Goal: Task Accomplishment & Management: Complete application form

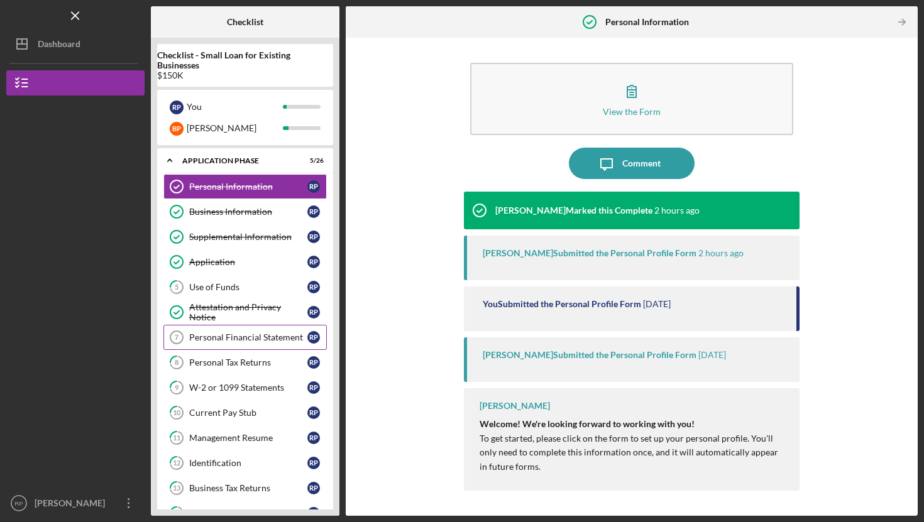
click at [252, 336] on div "Personal Financial Statement" at bounding box center [248, 337] width 118 height 10
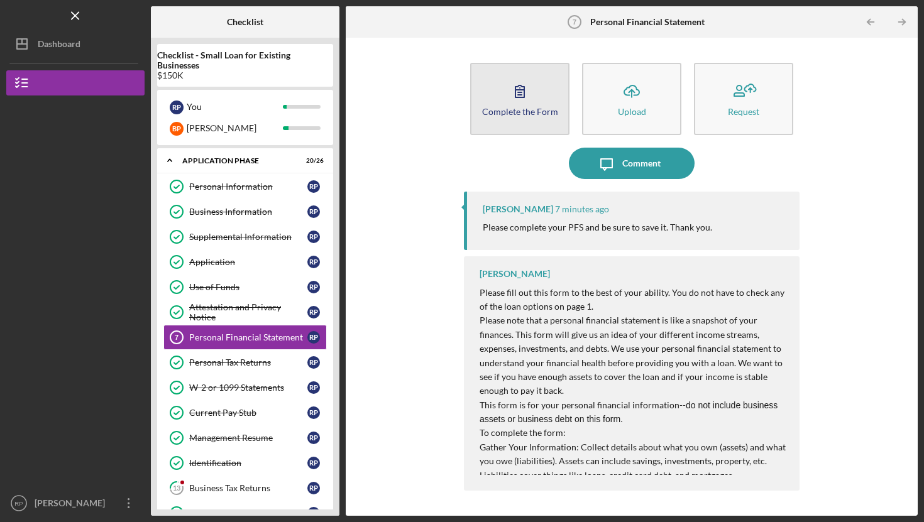
click at [513, 102] on icon "button" at bounding box center [519, 90] width 31 height 31
click at [498, 94] on button "Complete the Form Form" at bounding box center [519, 99] width 99 height 72
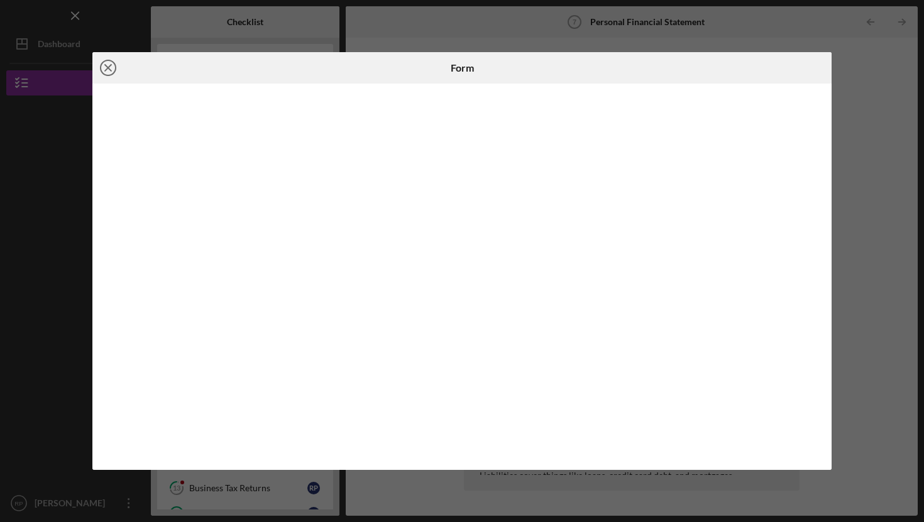
click at [109, 63] on icon "Icon/Close" at bounding box center [107, 67] width 31 height 31
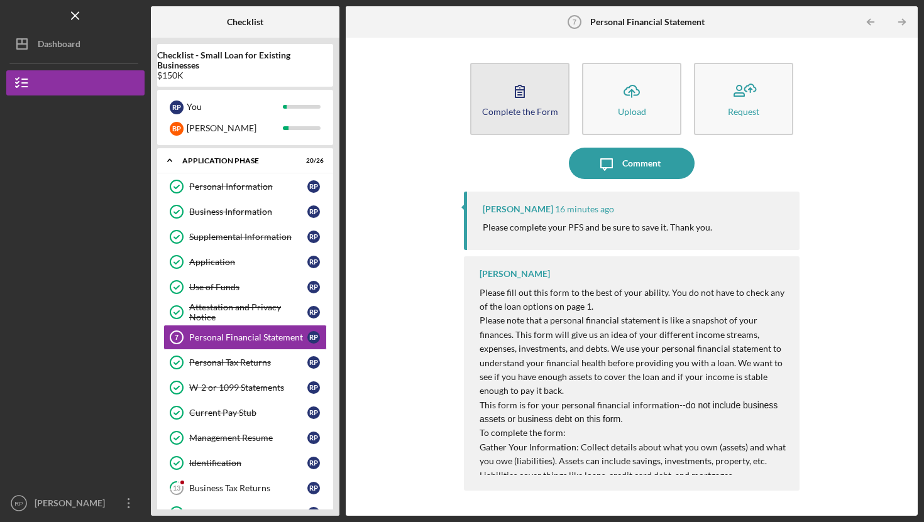
click at [531, 94] on icon "button" at bounding box center [519, 90] width 31 height 31
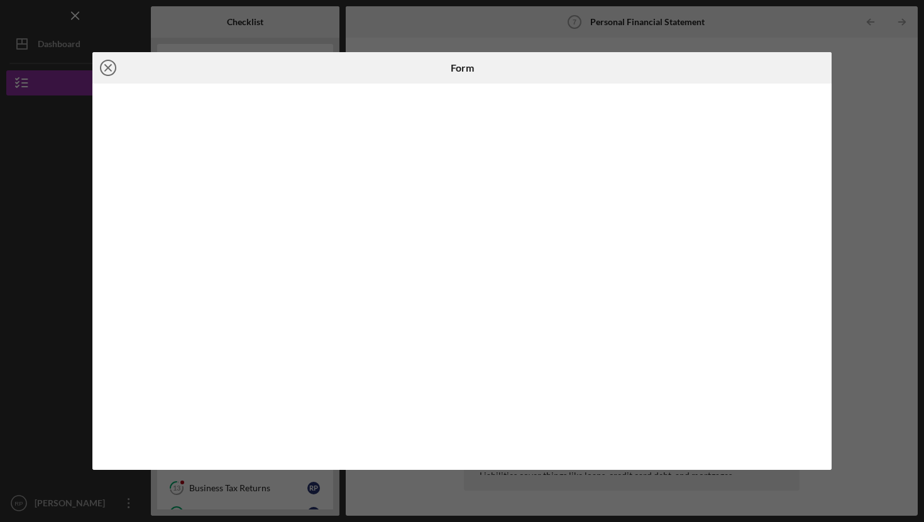
click at [107, 72] on icon "Icon/Close" at bounding box center [107, 67] width 31 height 31
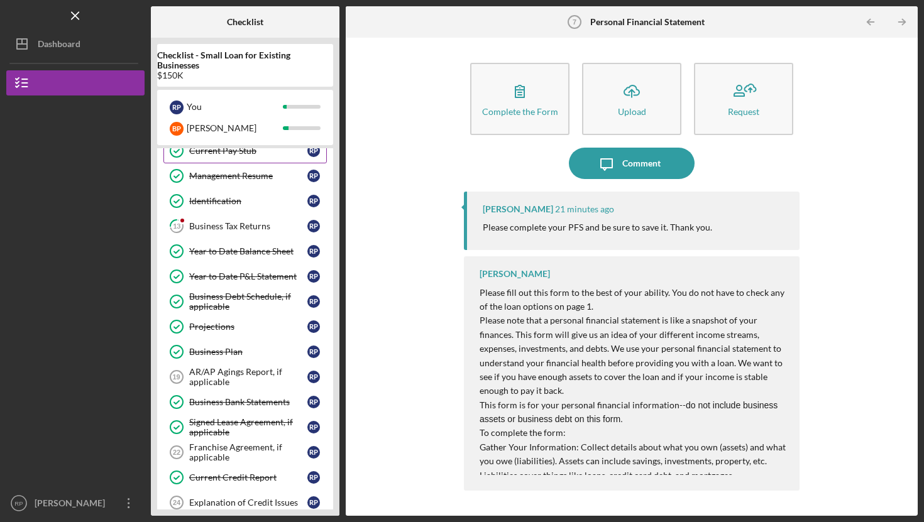
scroll to position [260, 0]
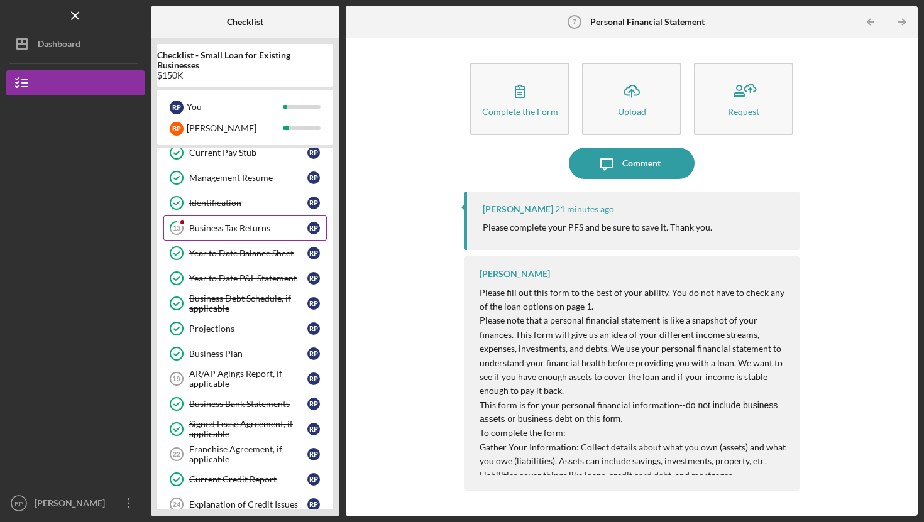
click at [220, 225] on div "Business Tax Returns" at bounding box center [248, 228] width 118 height 10
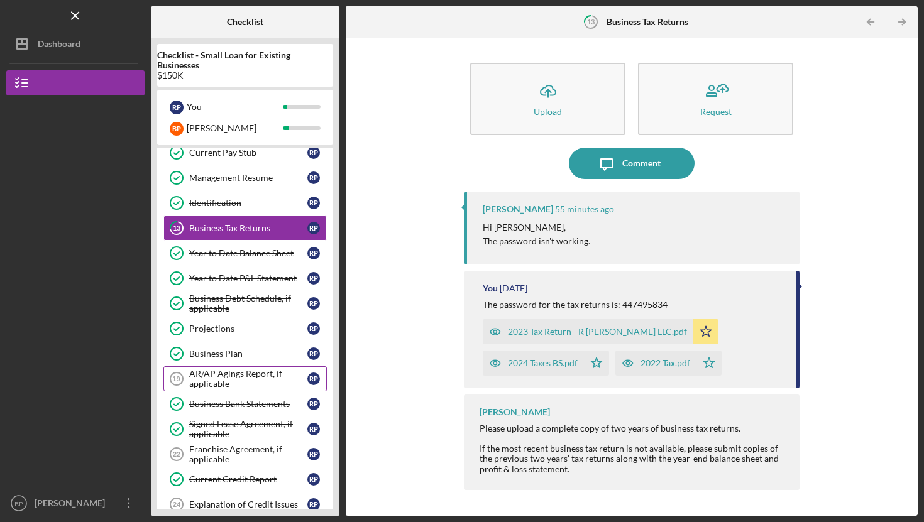
click at [204, 379] on div "AR/AP Agings Report, if applicable" at bounding box center [248, 379] width 118 height 20
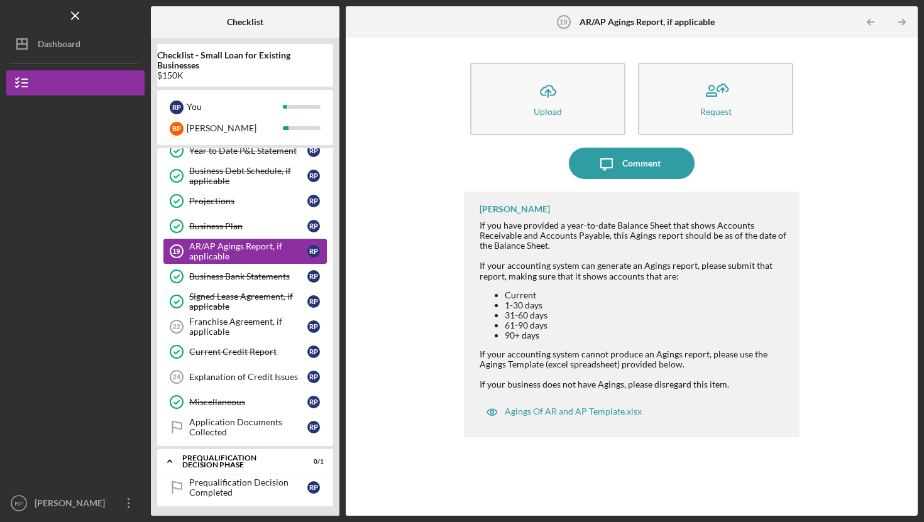
scroll to position [384, 0]
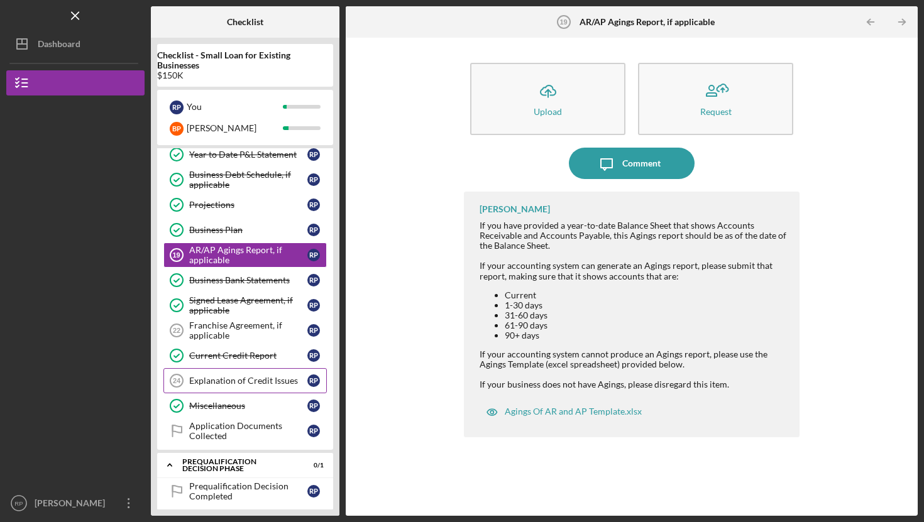
click at [215, 382] on div "Explanation of Credit Issues" at bounding box center [248, 381] width 118 height 10
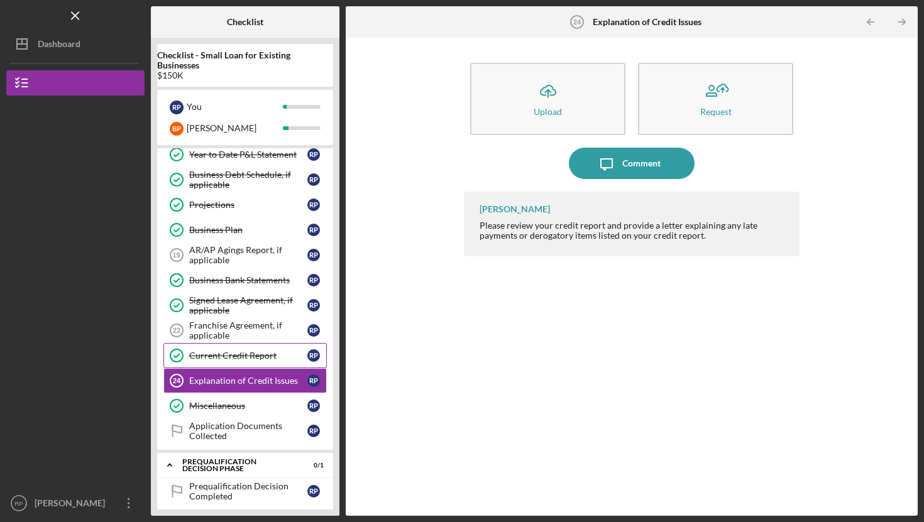
click at [238, 350] on link "Current Credit Report Current Credit Report R P" at bounding box center [244, 355] width 163 height 25
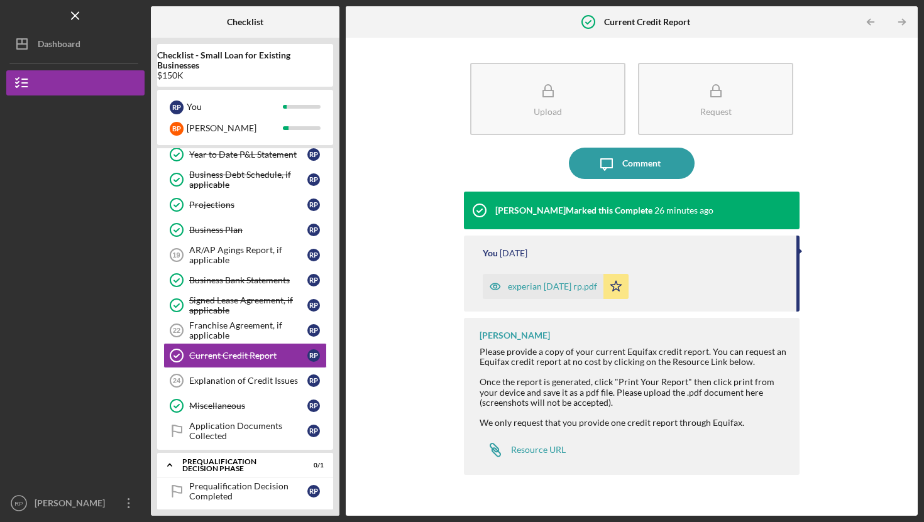
click at [534, 290] on div "experian 9 2 2025 rp.pdf" at bounding box center [552, 287] width 89 height 10
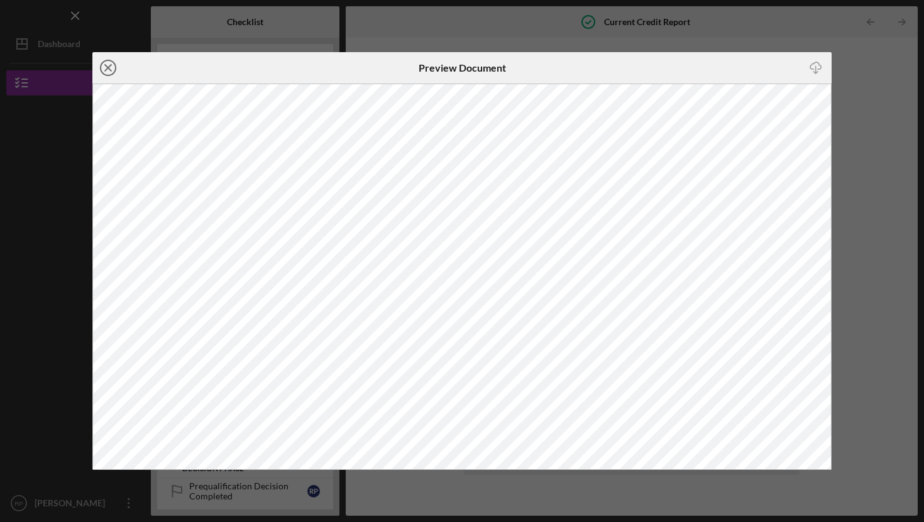
click at [112, 68] on icon "Icon/Close" at bounding box center [107, 67] width 31 height 31
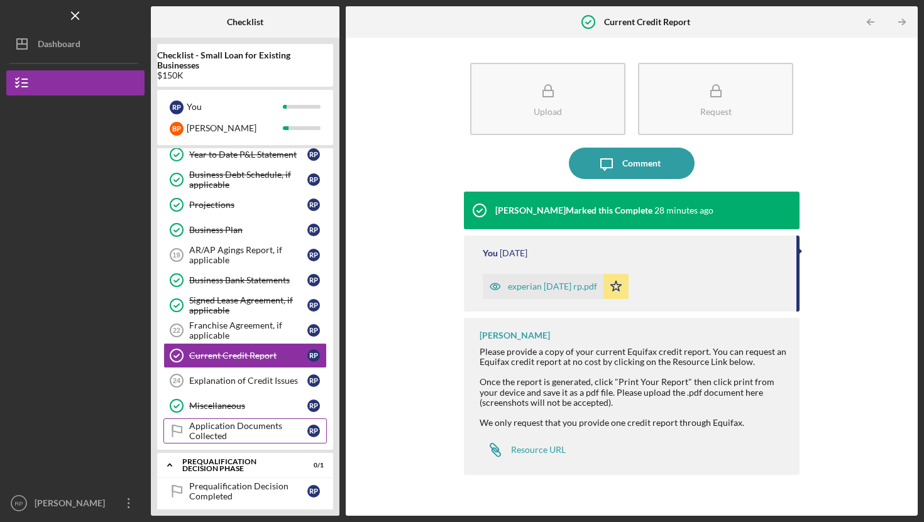
click at [206, 429] on div "Application Documents Collected" at bounding box center [248, 431] width 118 height 20
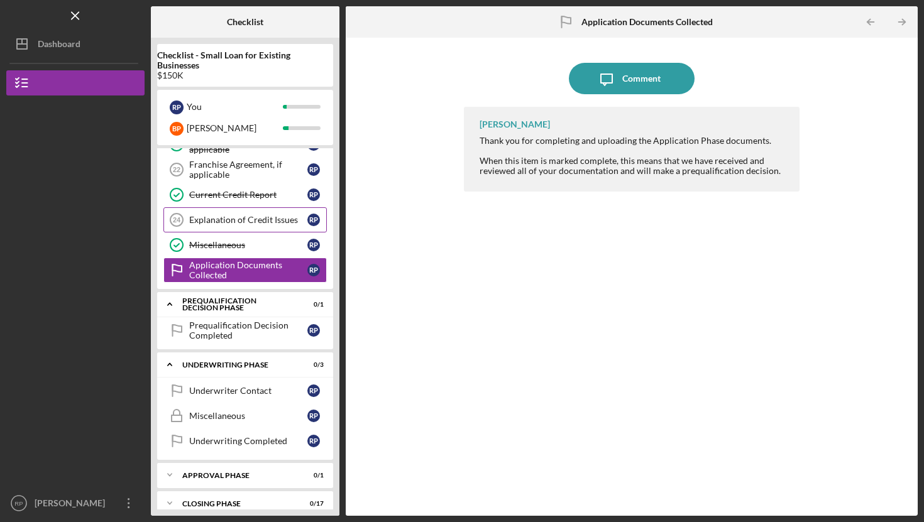
scroll to position [551, 0]
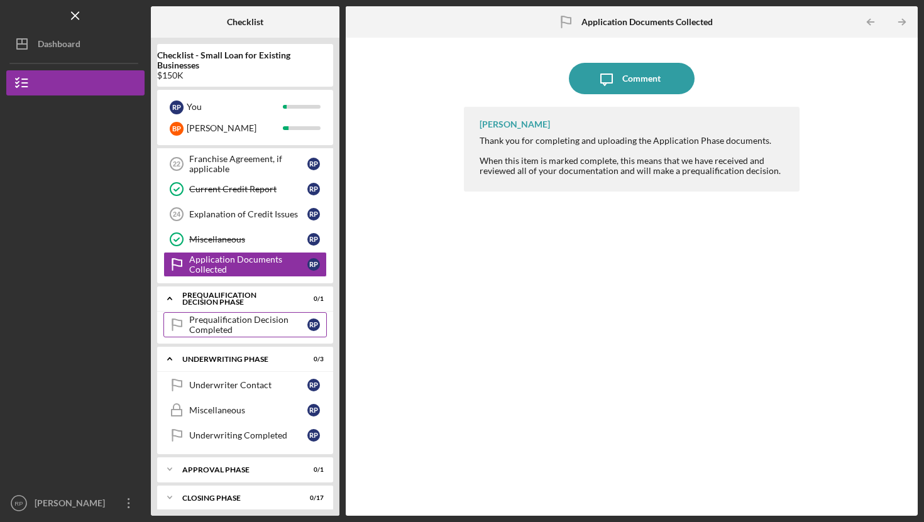
click at [224, 326] on div "Prequalification Decision Completed" at bounding box center [248, 325] width 118 height 20
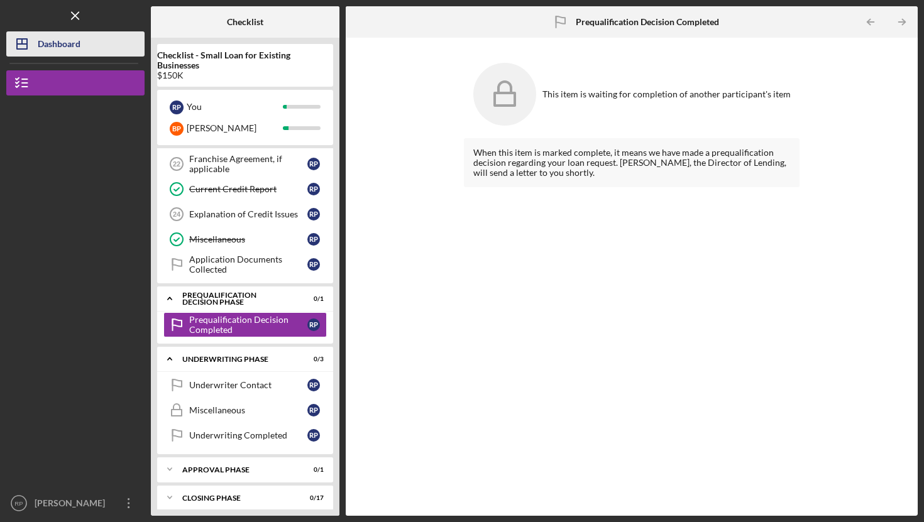
click at [55, 53] on div "Dashboard" at bounding box center [59, 45] width 43 height 28
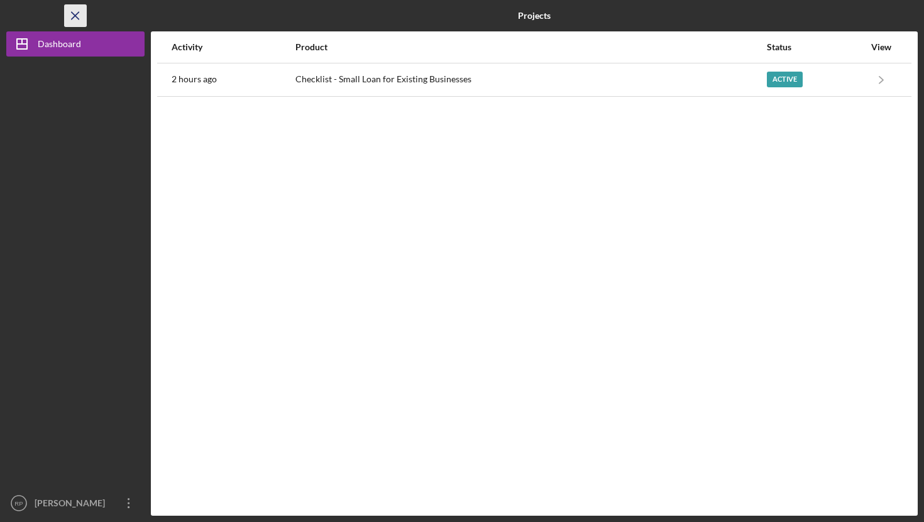
click at [82, 15] on icon "Icon/Menu Close" at bounding box center [76, 16] width 28 height 28
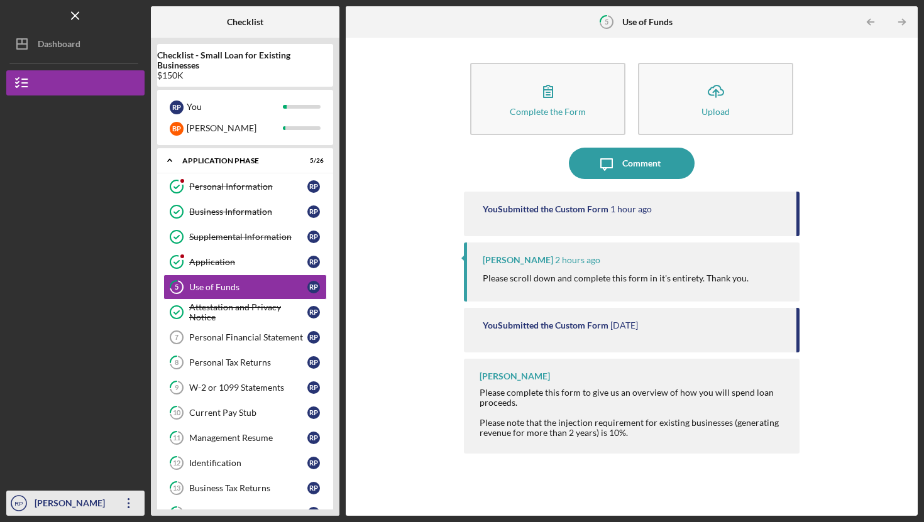
click at [61, 501] on div "[PERSON_NAME]" at bounding box center [72, 505] width 82 height 28
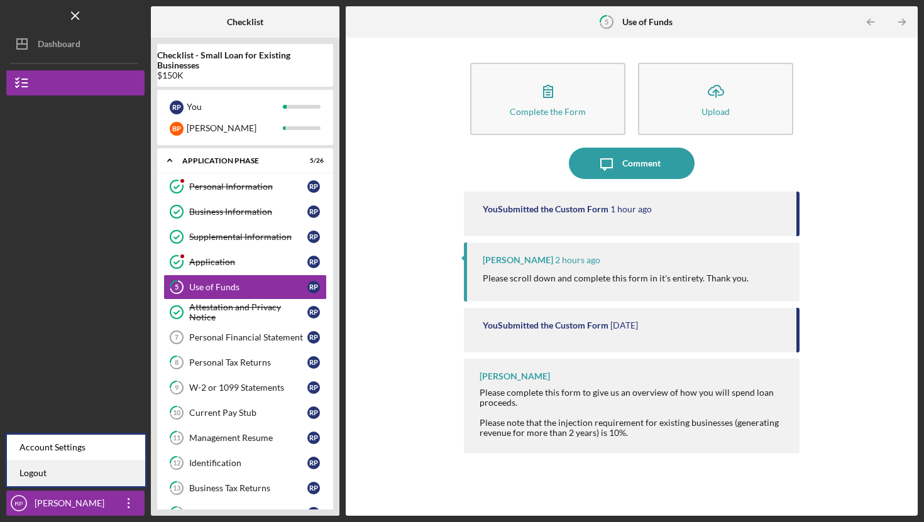
click at [52, 480] on link "Logout" at bounding box center [76, 474] width 138 height 26
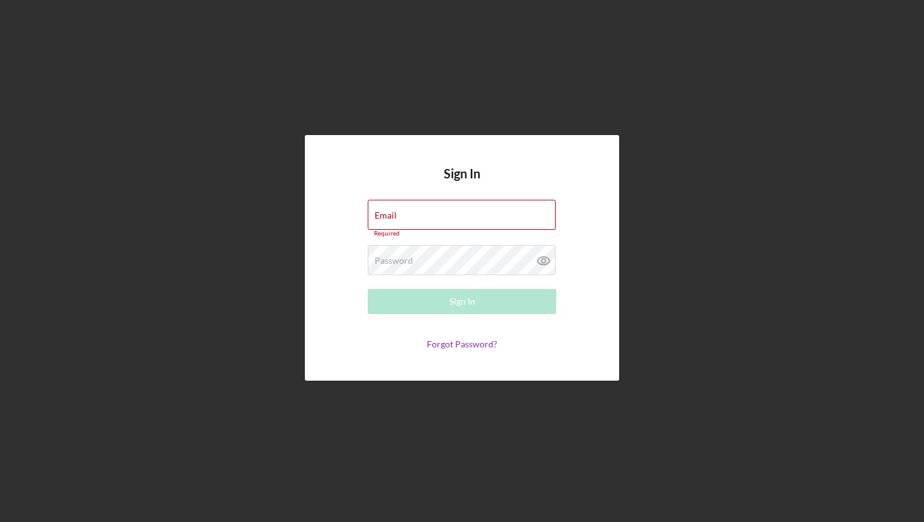
type input "[EMAIL_ADDRESS][DOMAIN_NAME]"
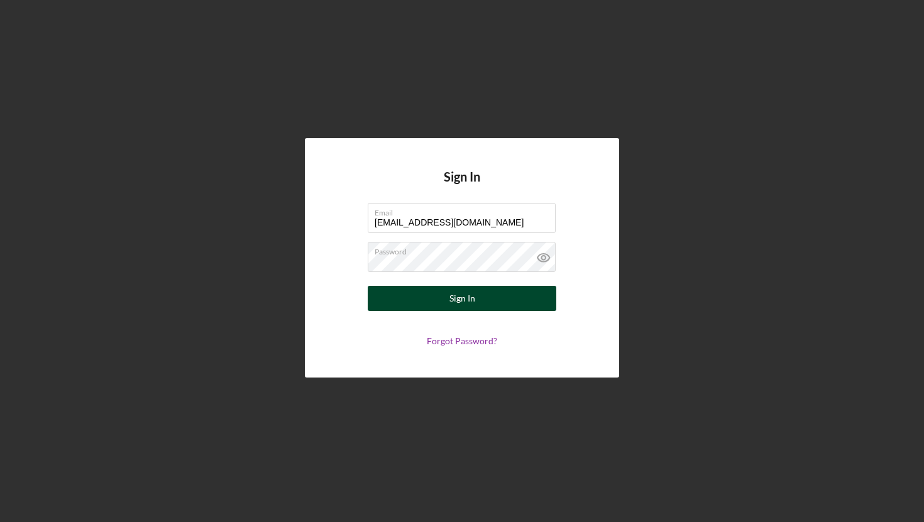
click at [449, 300] on div "Sign In" at bounding box center [462, 298] width 26 height 25
